Goal: Transaction & Acquisition: Purchase product/service

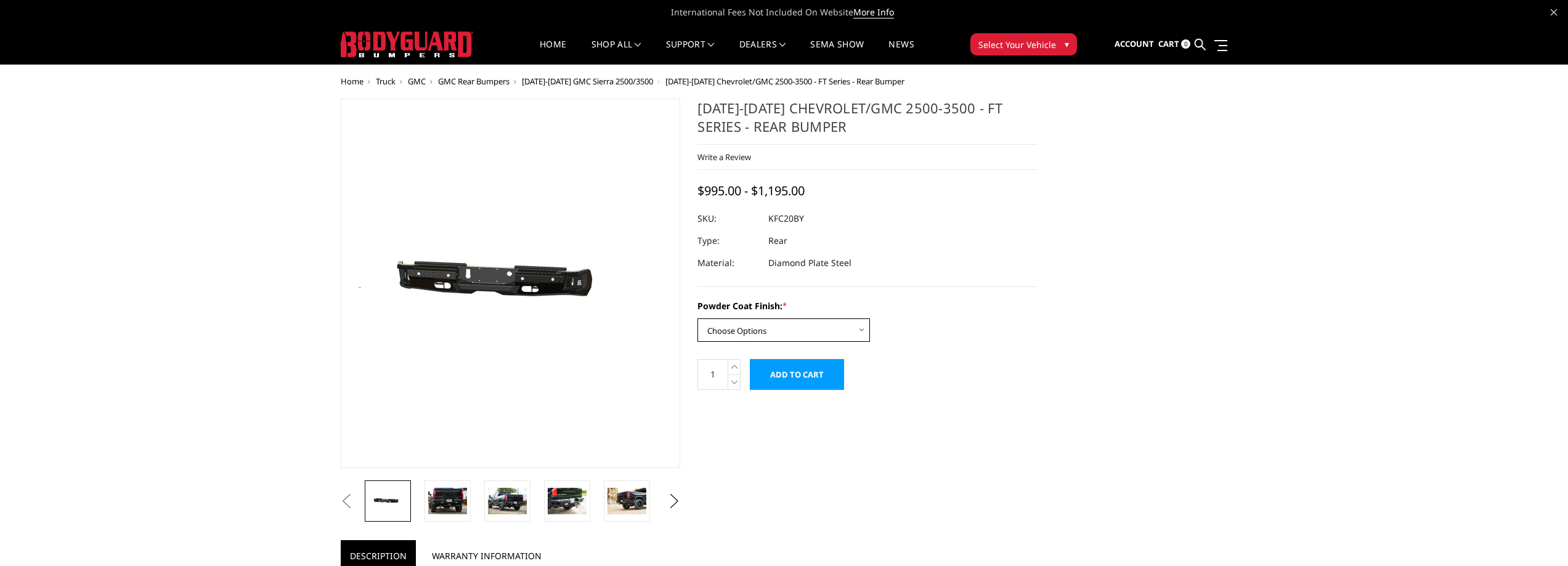
click at [788, 324] on select "Choose Options Bare Metal Gloss Black Powder Coat Textured Black Powder Coat" at bounding box center [783, 331] width 172 height 24
select select "3419"
click at [697, 319] on select "Choose Options Bare Metal Gloss Black Powder Coat Textured Black Powder Coat" at bounding box center [783, 331] width 172 height 24
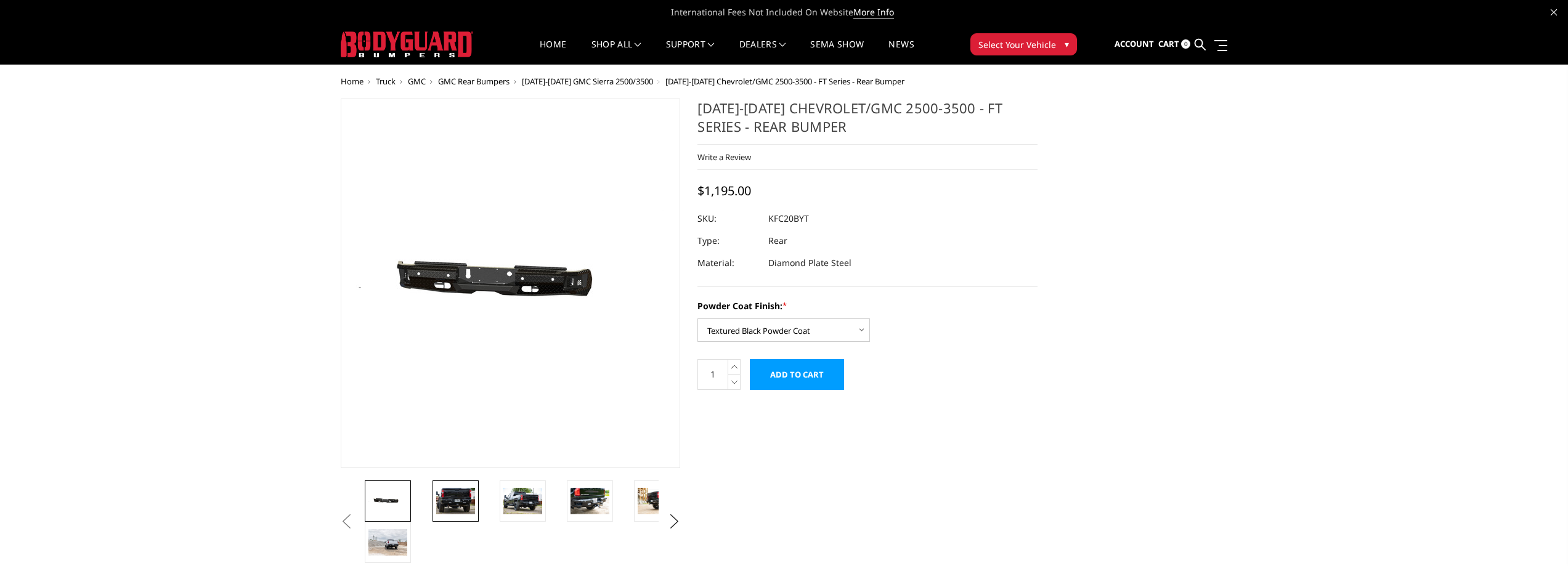
drag, startPoint x: 454, startPoint y: 507, endPoint x: 499, endPoint y: 509, distance: 45.0
click at [454, 507] on img at bounding box center [454, 501] width 38 height 26
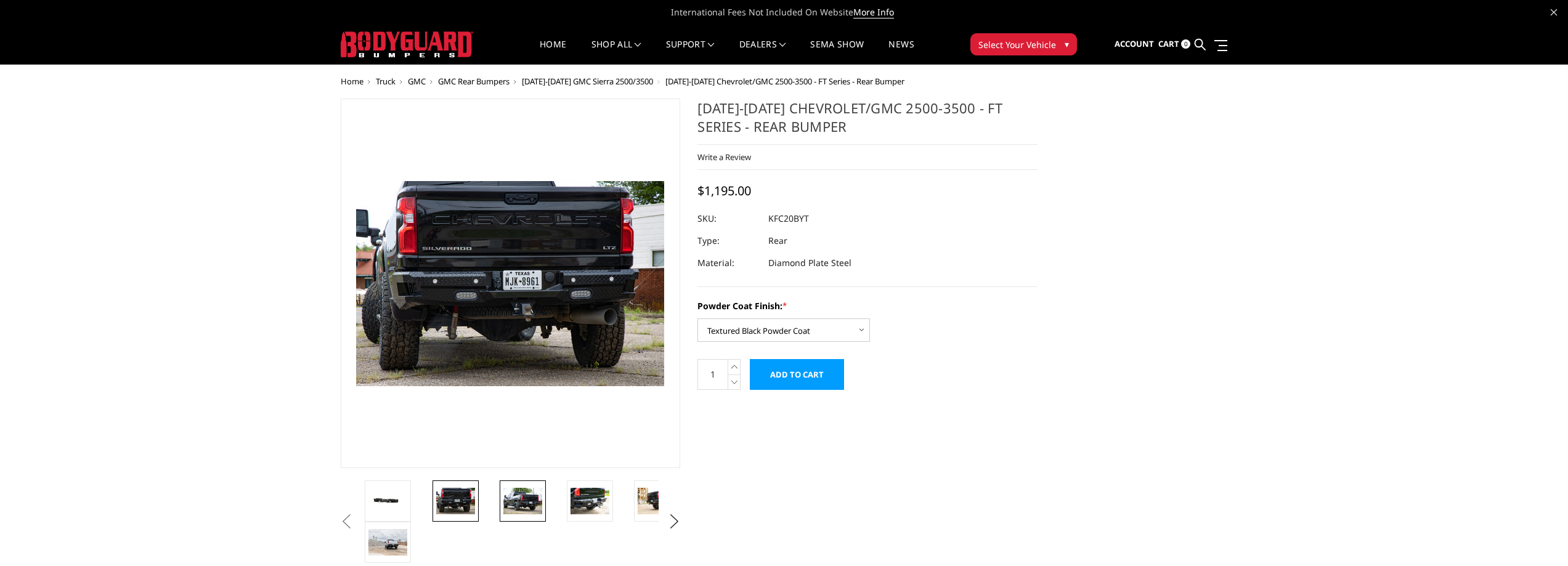
click at [513, 505] on img at bounding box center [522, 501] width 38 height 26
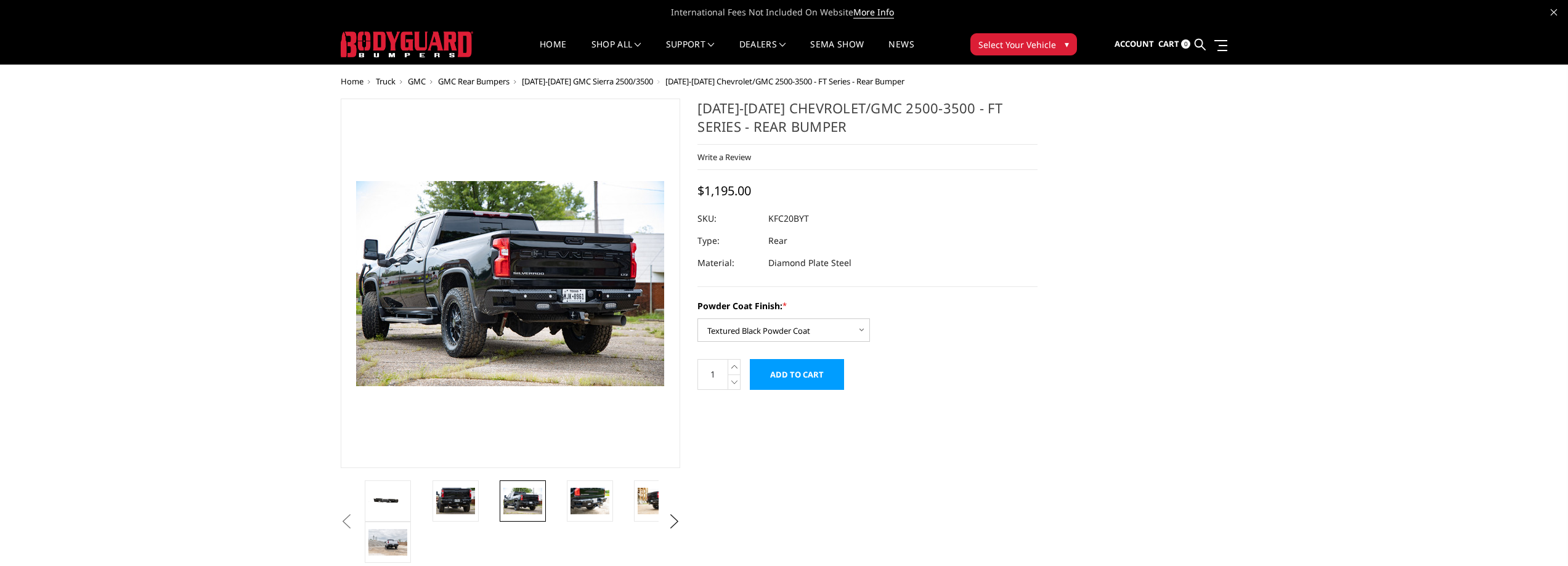
click at [549, 507] on li at bounding box center [530, 501] width 67 height 41
click at [575, 505] on img at bounding box center [589, 501] width 38 height 26
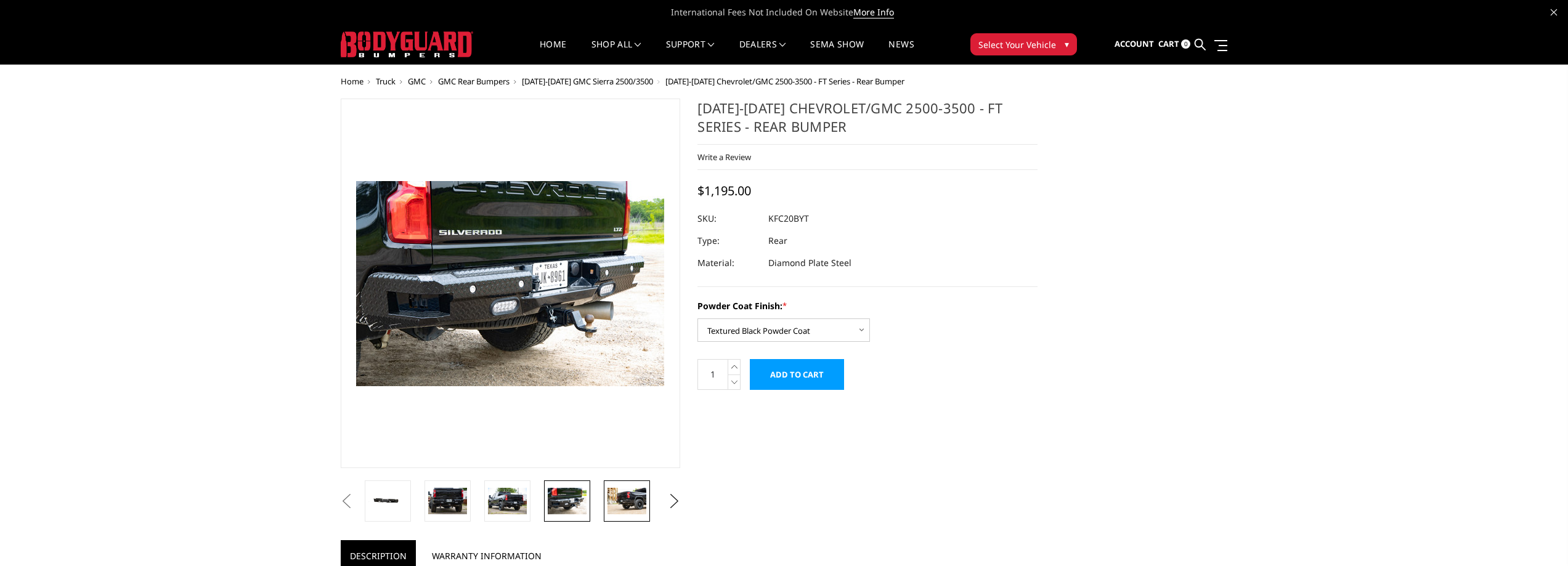
click at [632, 505] on img at bounding box center [626, 501] width 38 height 26
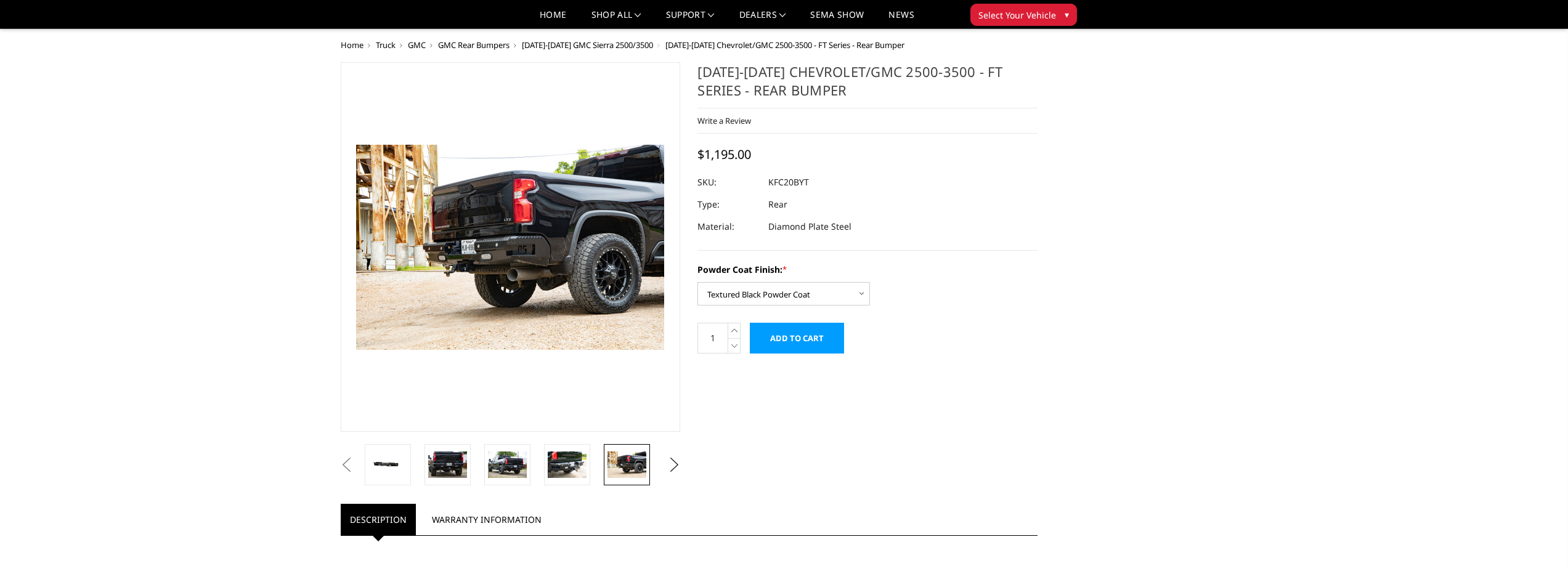
scroll to position [246, 0]
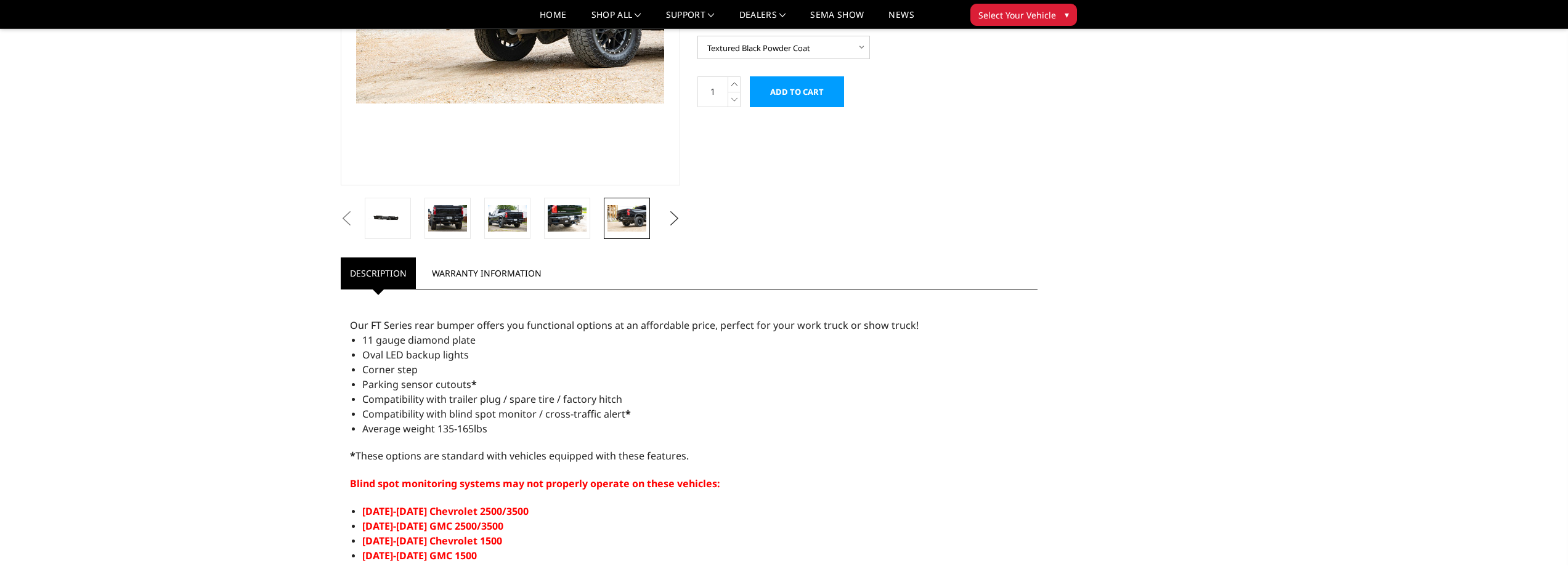
click at [670, 215] on button "Next" at bounding box center [674, 219] width 19 height 19
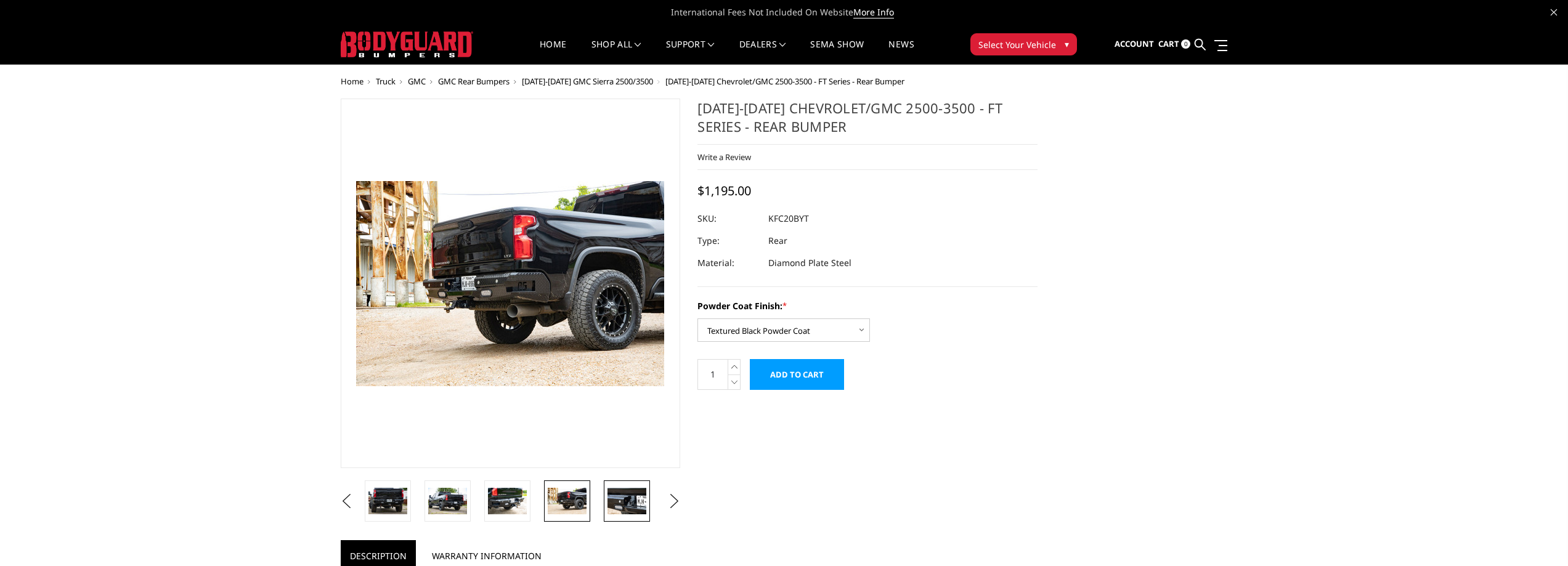
click at [626, 503] on img at bounding box center [626, 501] width 38 height 26
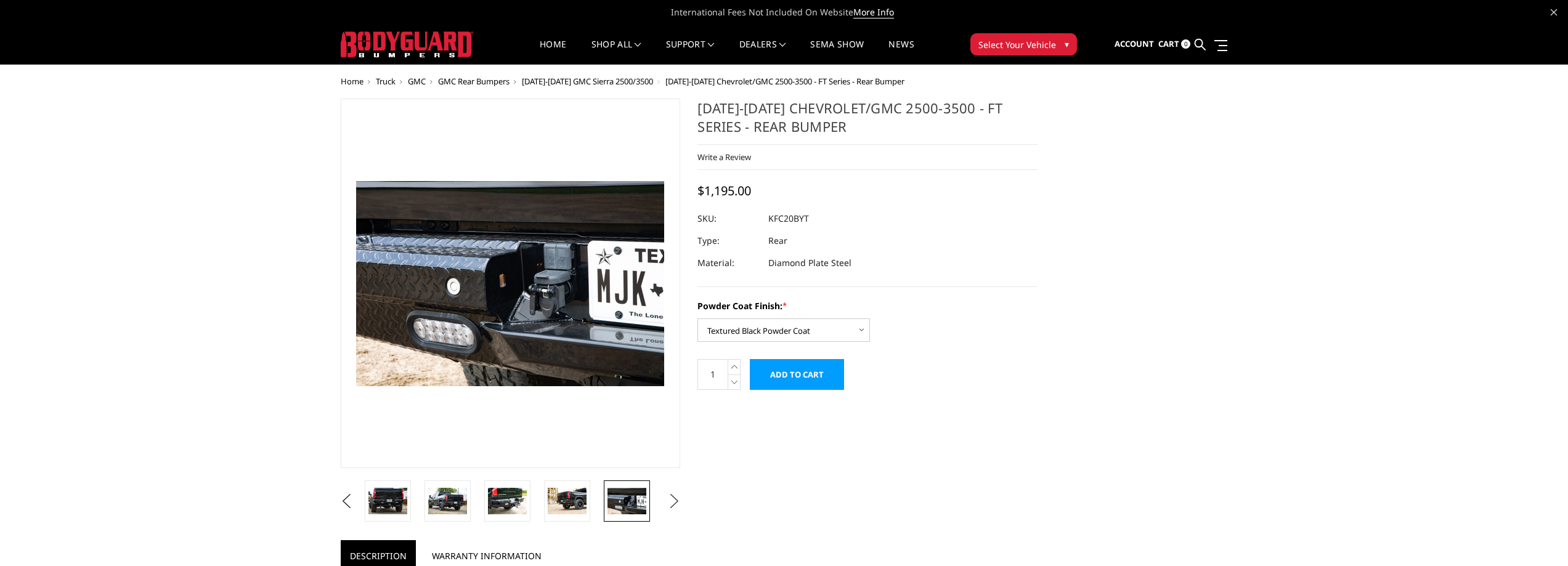
click at [676, 497] on button "Next" at bounding box center [674, 501] width 19 height 19
click at [617, 496] on img at bounding box center [626, 501] width 38 height 26
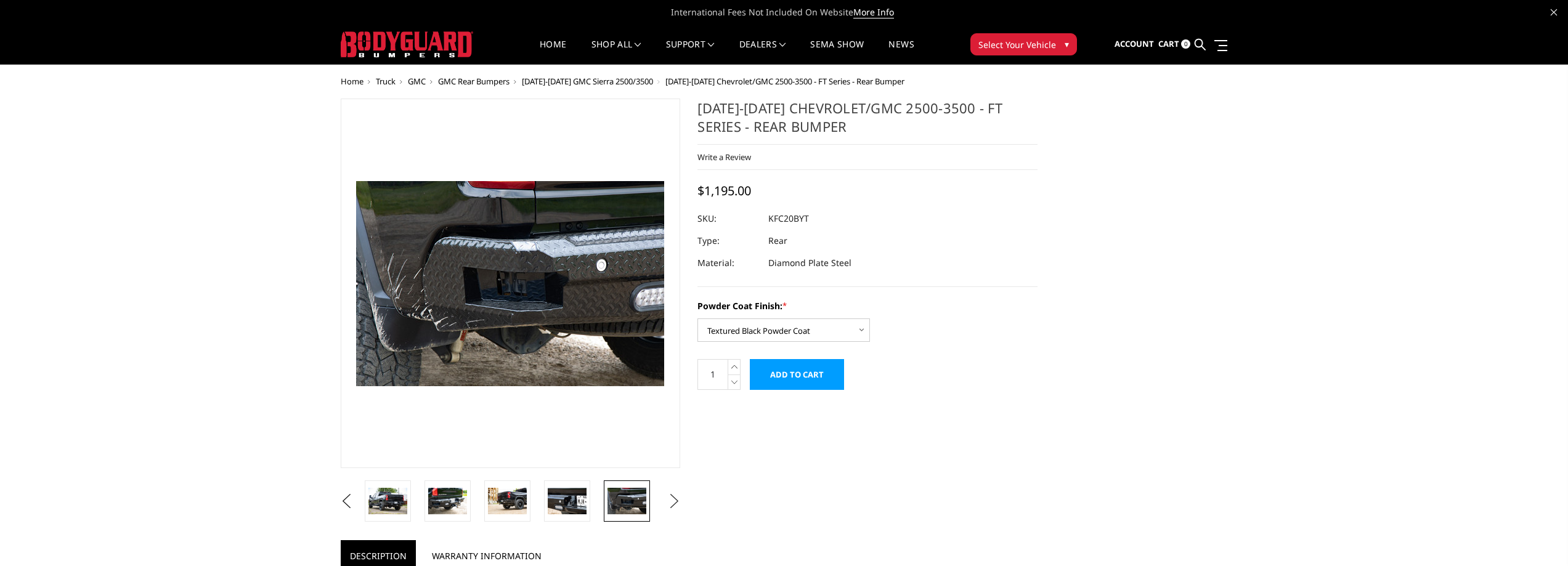
click at [678, 499] on button "Next" at bounding box center [674, 501] width 19 height 19
click at [671, 499] on button "Next" at bounding box center [674, 501] width 19 height 19
click at [676, 500] on button "Next" at bounding box center [674, 501] width 19 height 19
